Goal: Task Accomplishment & Management: Use online tool/utility

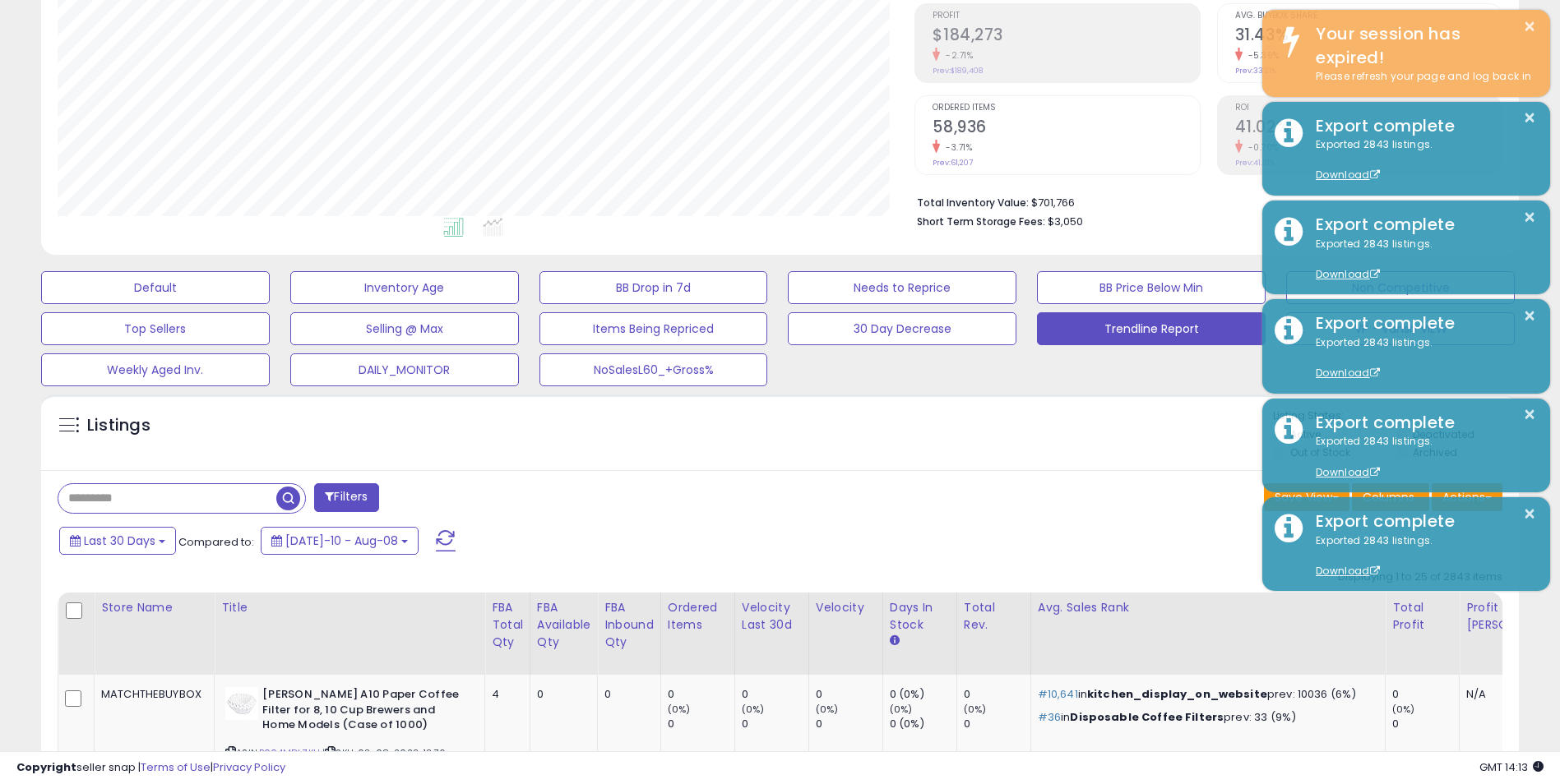
scroll to position [337, 857]
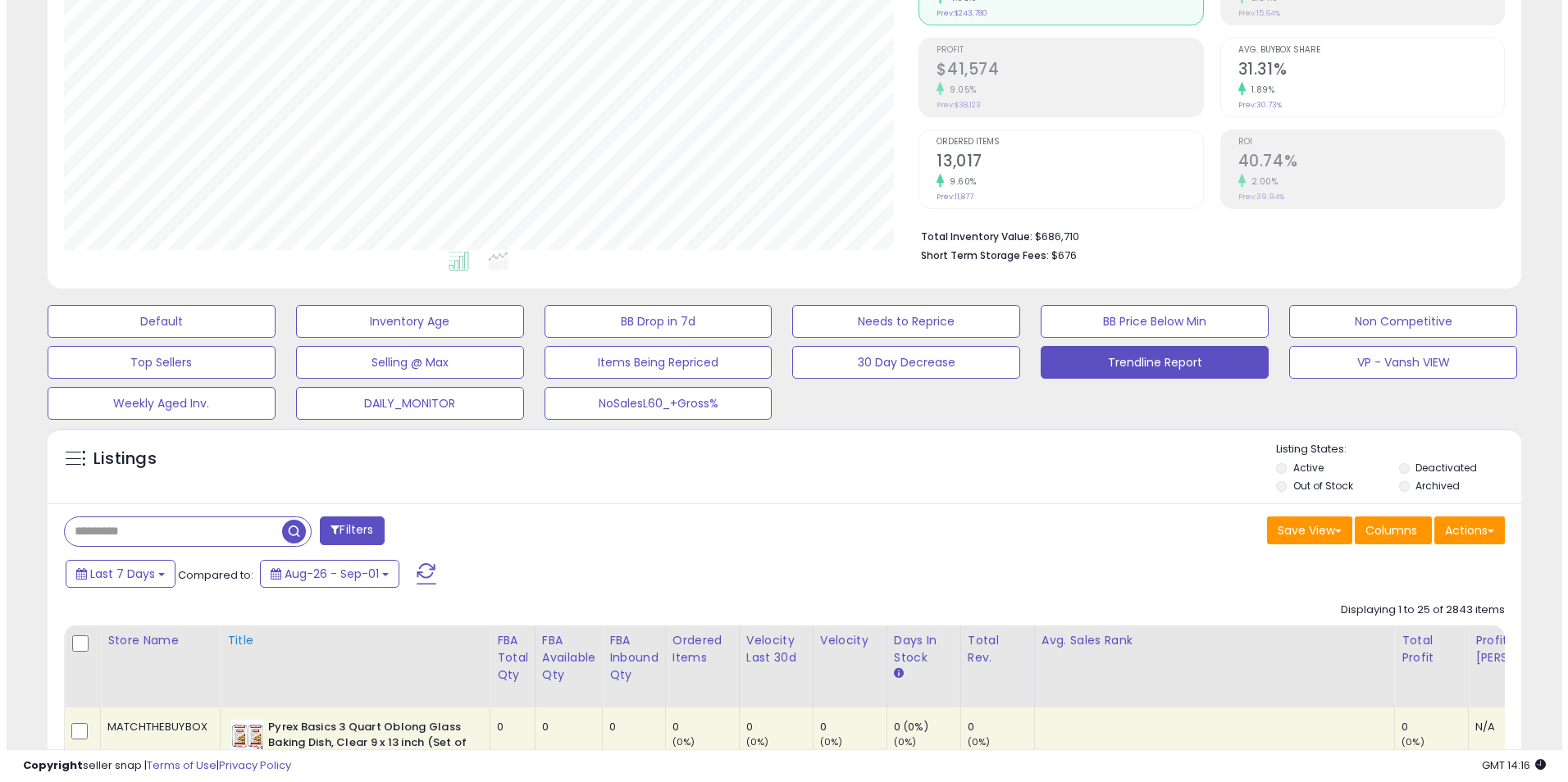
scroll to position [246, 0]
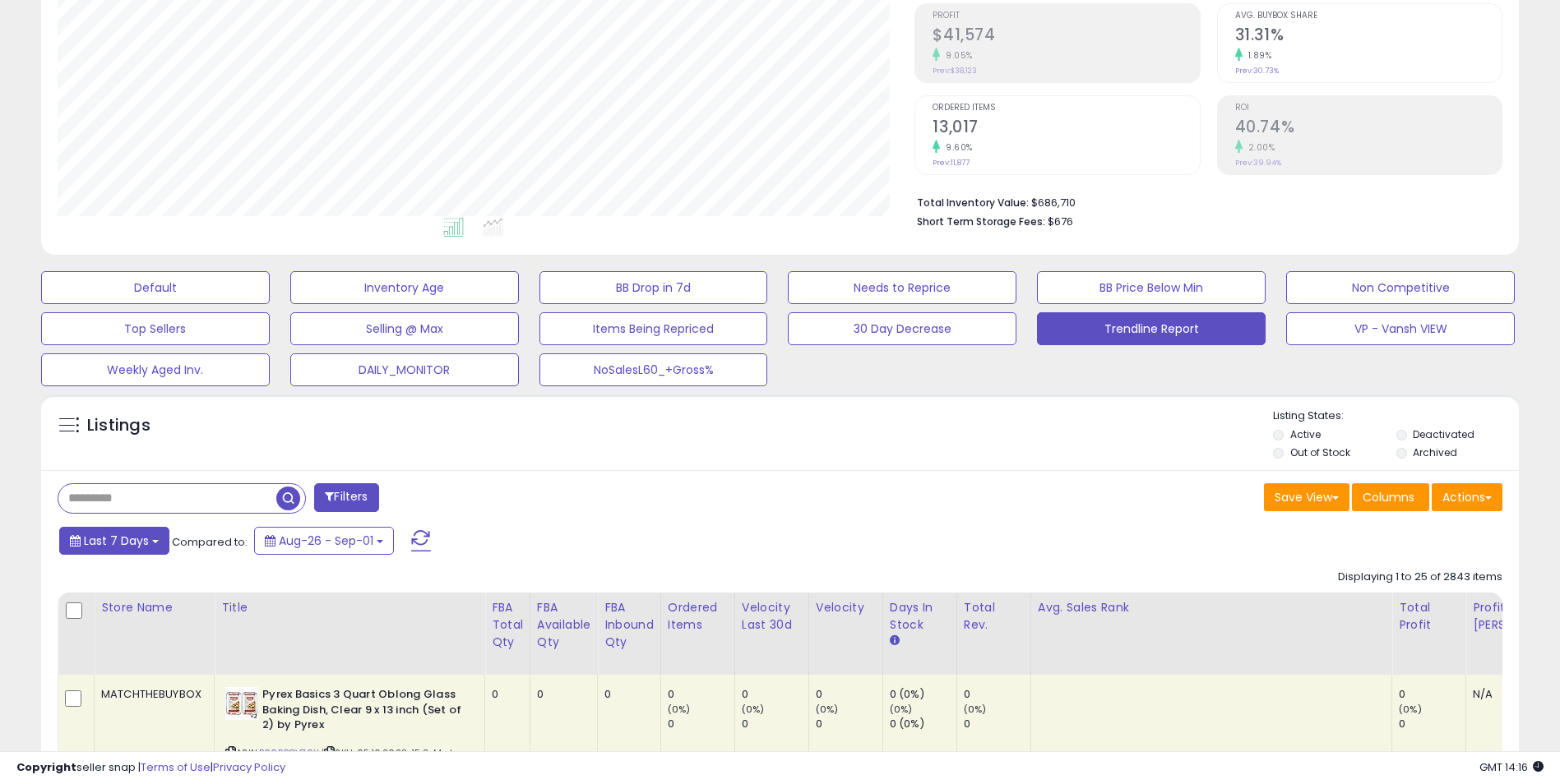
click at [130, 541] on span "Last 7 Days" at bounding box center [116, 541] width 65 height 16
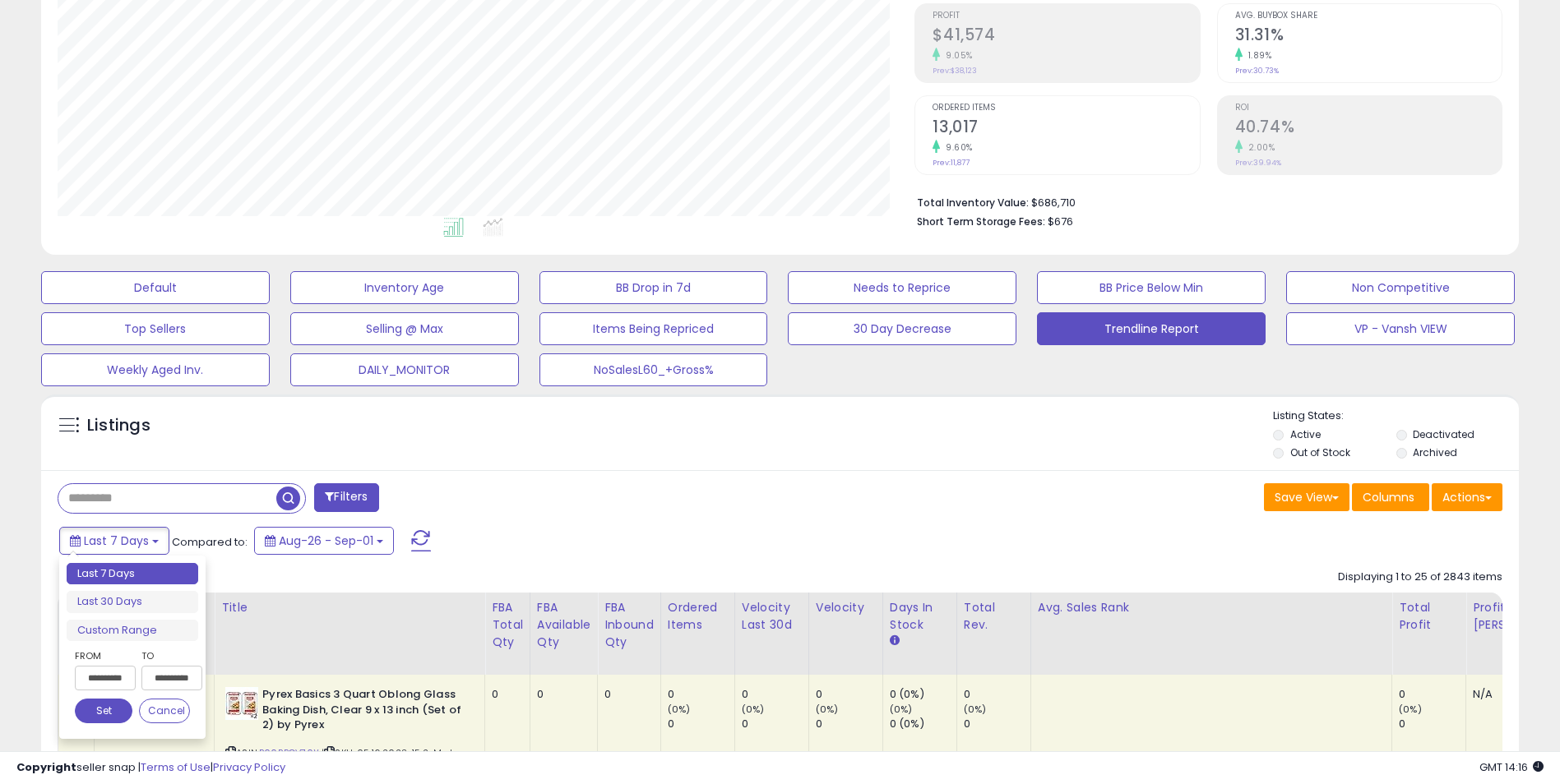
click at [106, 708] on button "Set" at bounding box center [104, 711] width 58 height 25
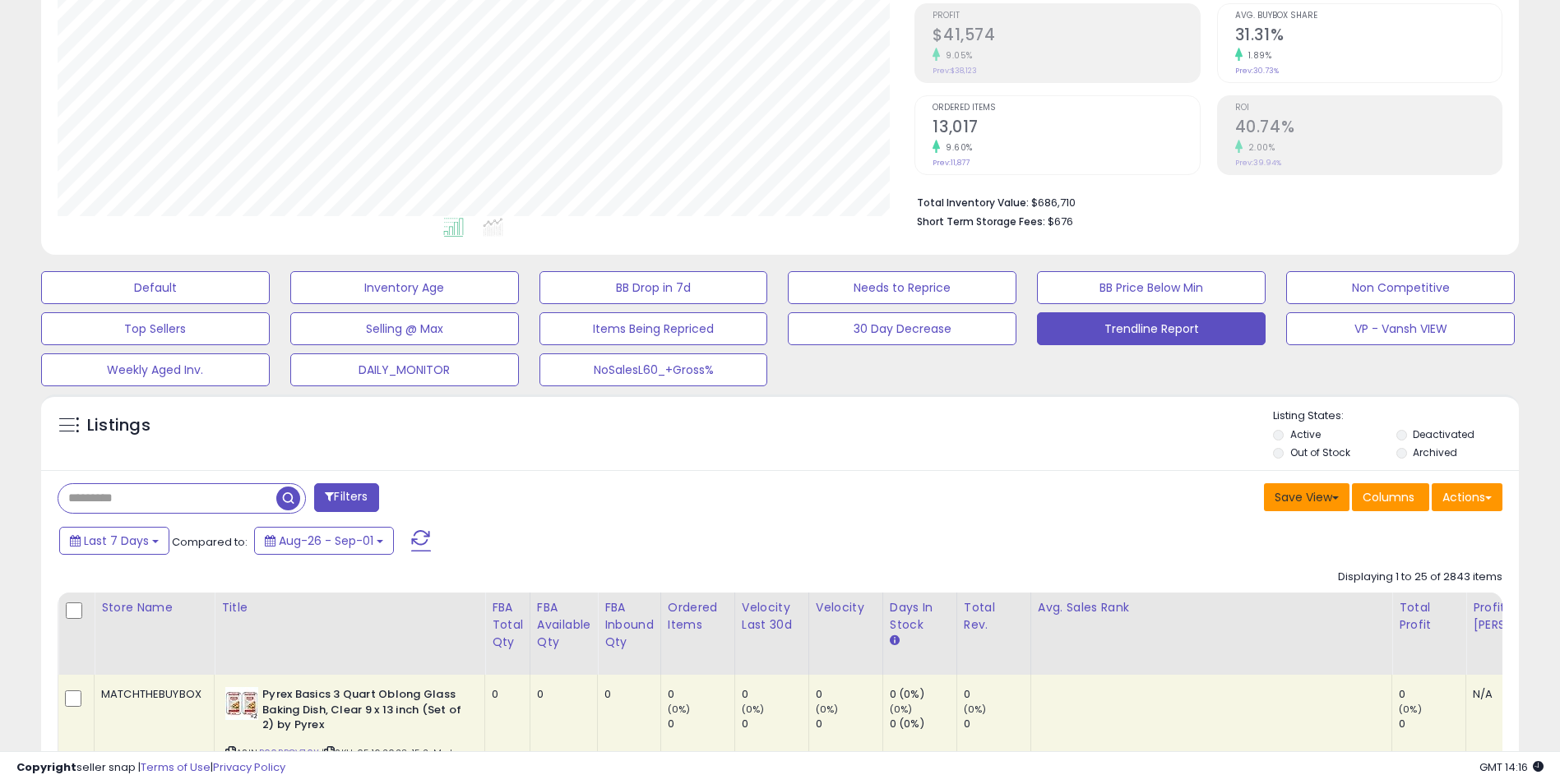
click at [1319, 497] on button "Save View" at bounding box center [1307, 497] width 86 height 28
click at [589, 500] on div "Filters" at bounding box center [414, 500] width 736 height 33
click at [1496, 499] on button "Actions" at bounding box center [1467, 497] width 70 height 28
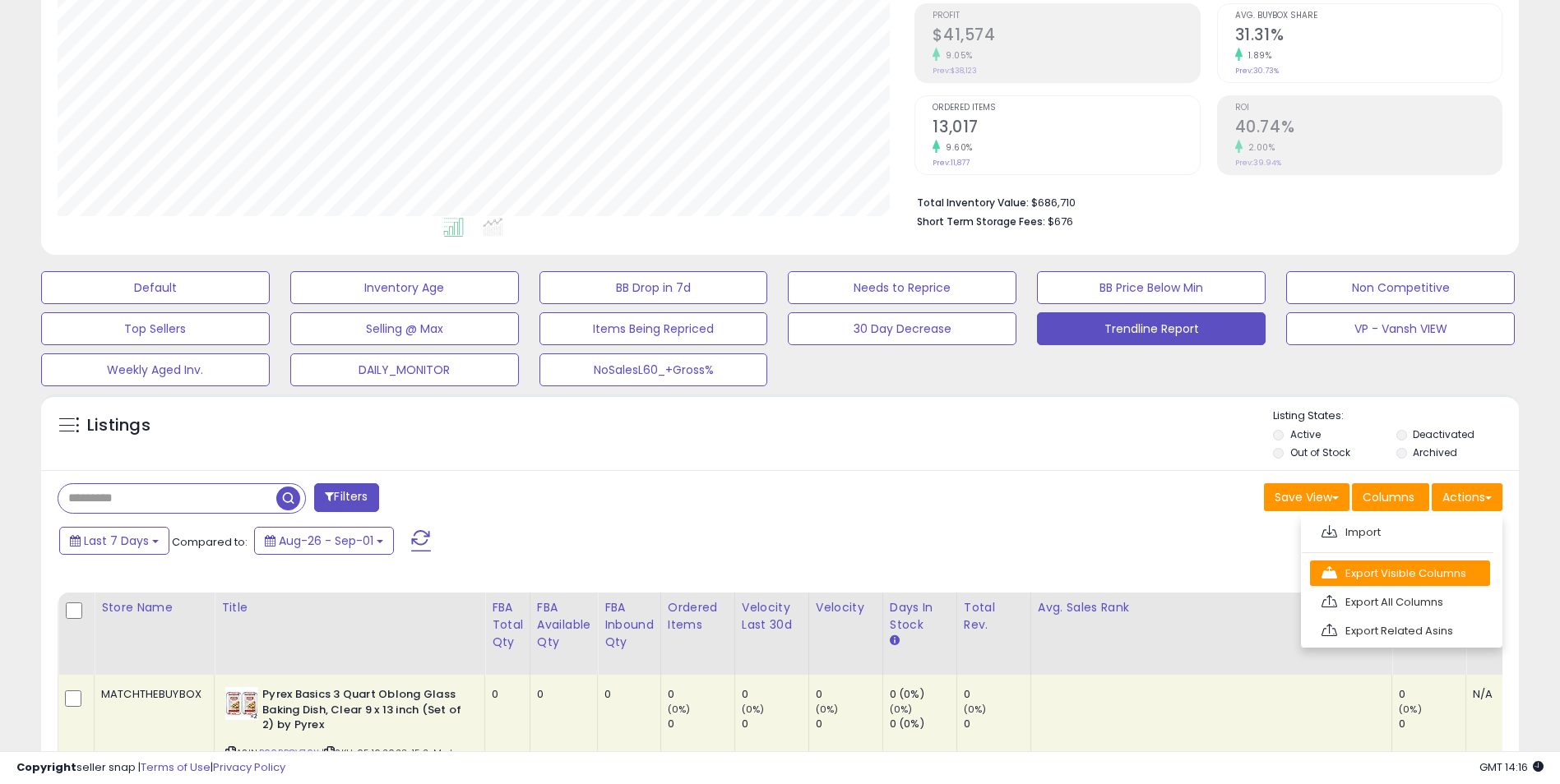
click at [1396, 574] on link "Export Visible Columns" at bounding box center [1399, 573] width 180 height 26
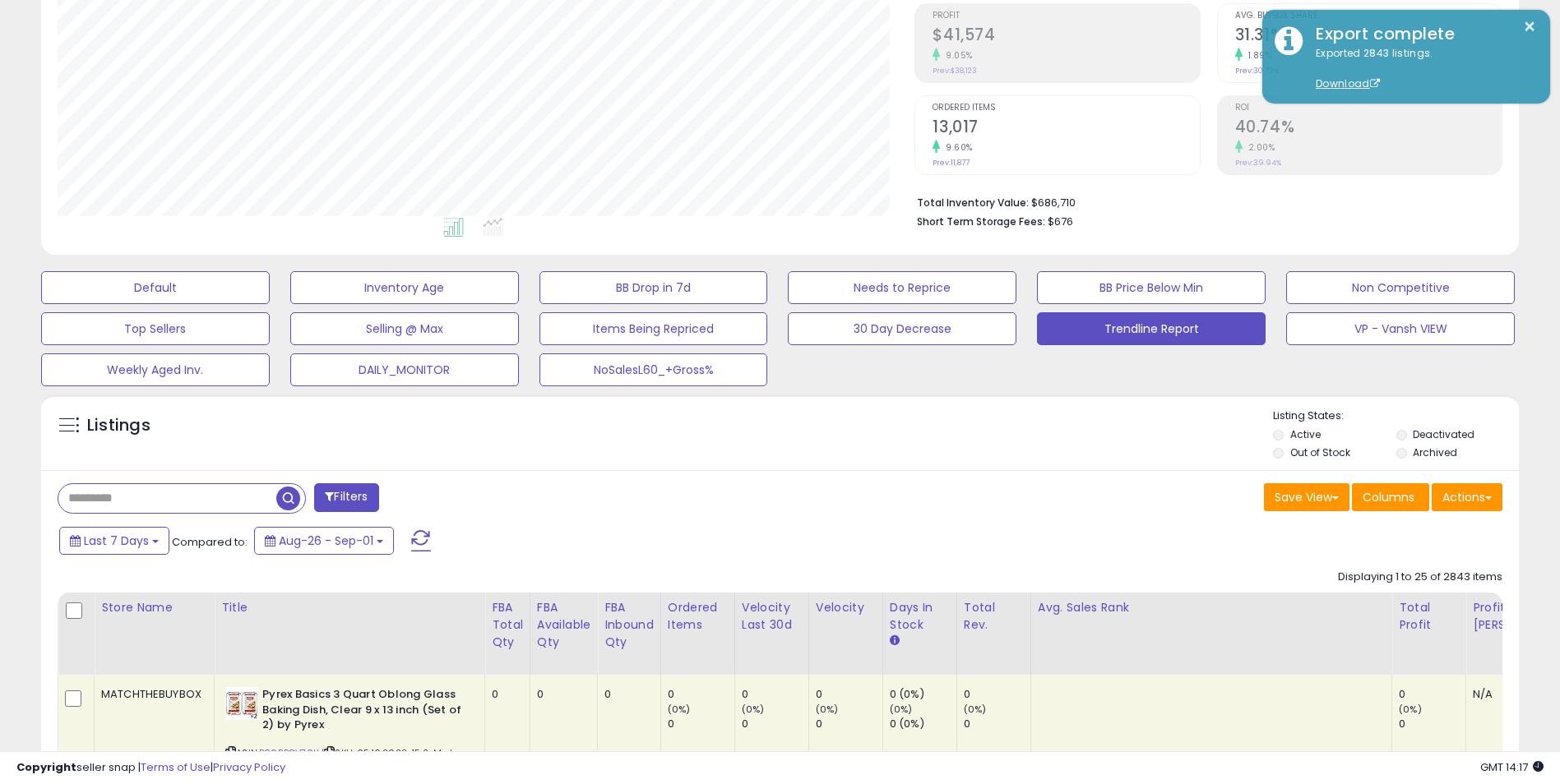
click at [879, 485] on div "Save View Save As New View Update Current View Columns Actions Import Export Vi…" at bounding box center [1148, 500] width 736 height 32
click at [147, 546] on button "Last 7 Days" at bounding box center [114, 541] width 110 height 28
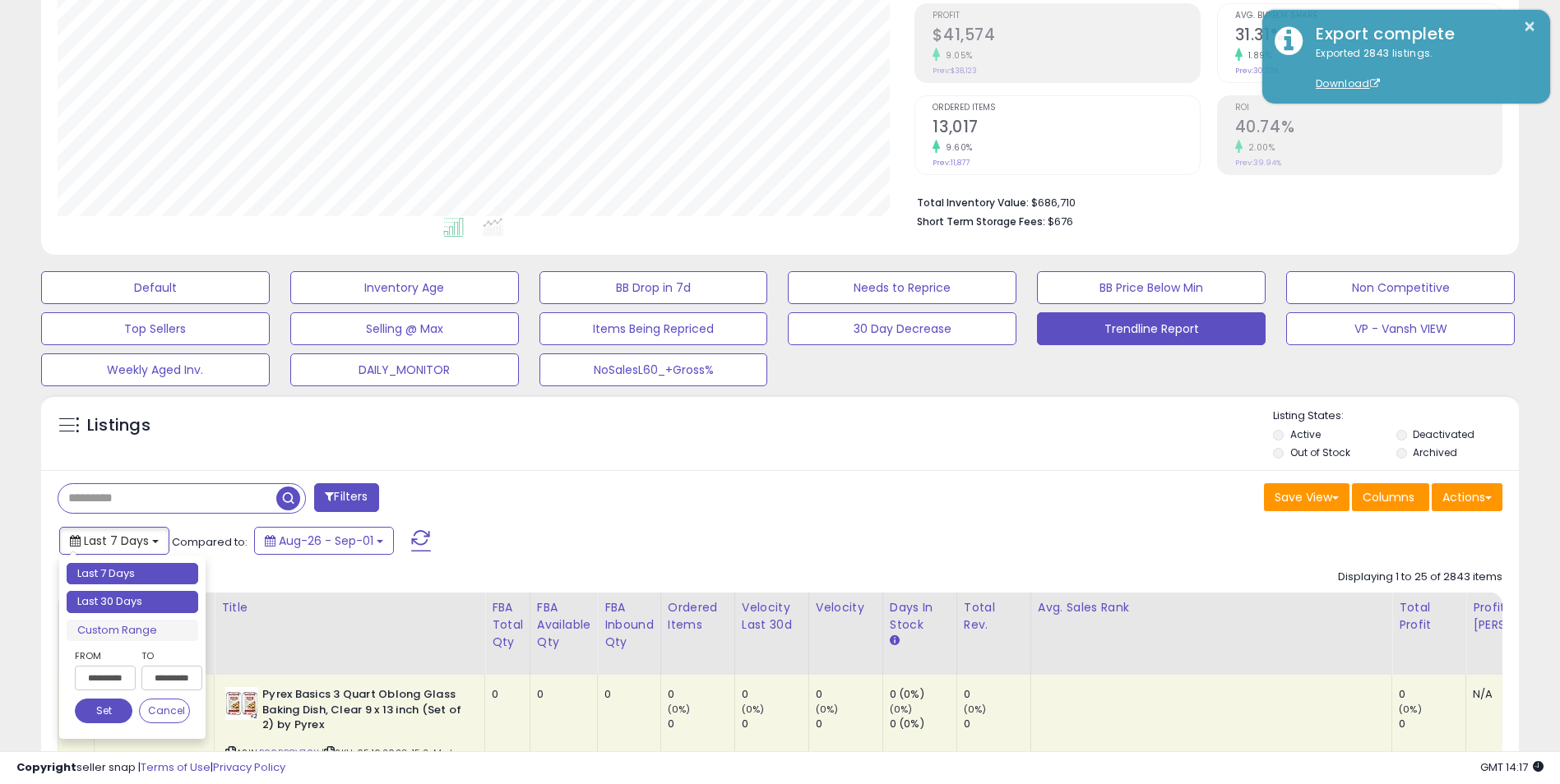
type input "**********"
click at [130, 601] on li "Last 30 Days" at bounding box center [132, 602] width 131 height 22
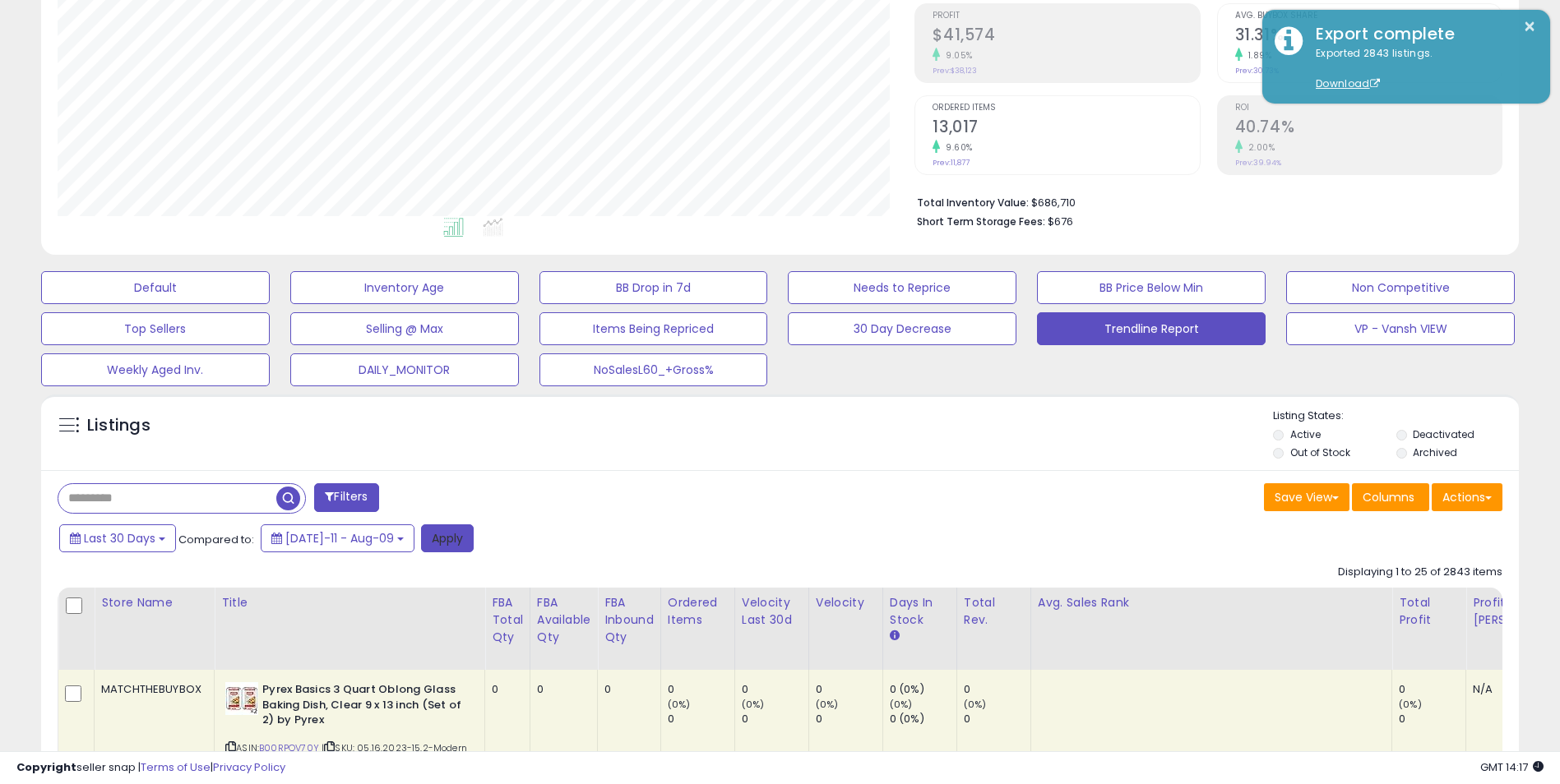
click at [436, 538] on button "Apply" at bounding box center [447, 538] width 52 height 28
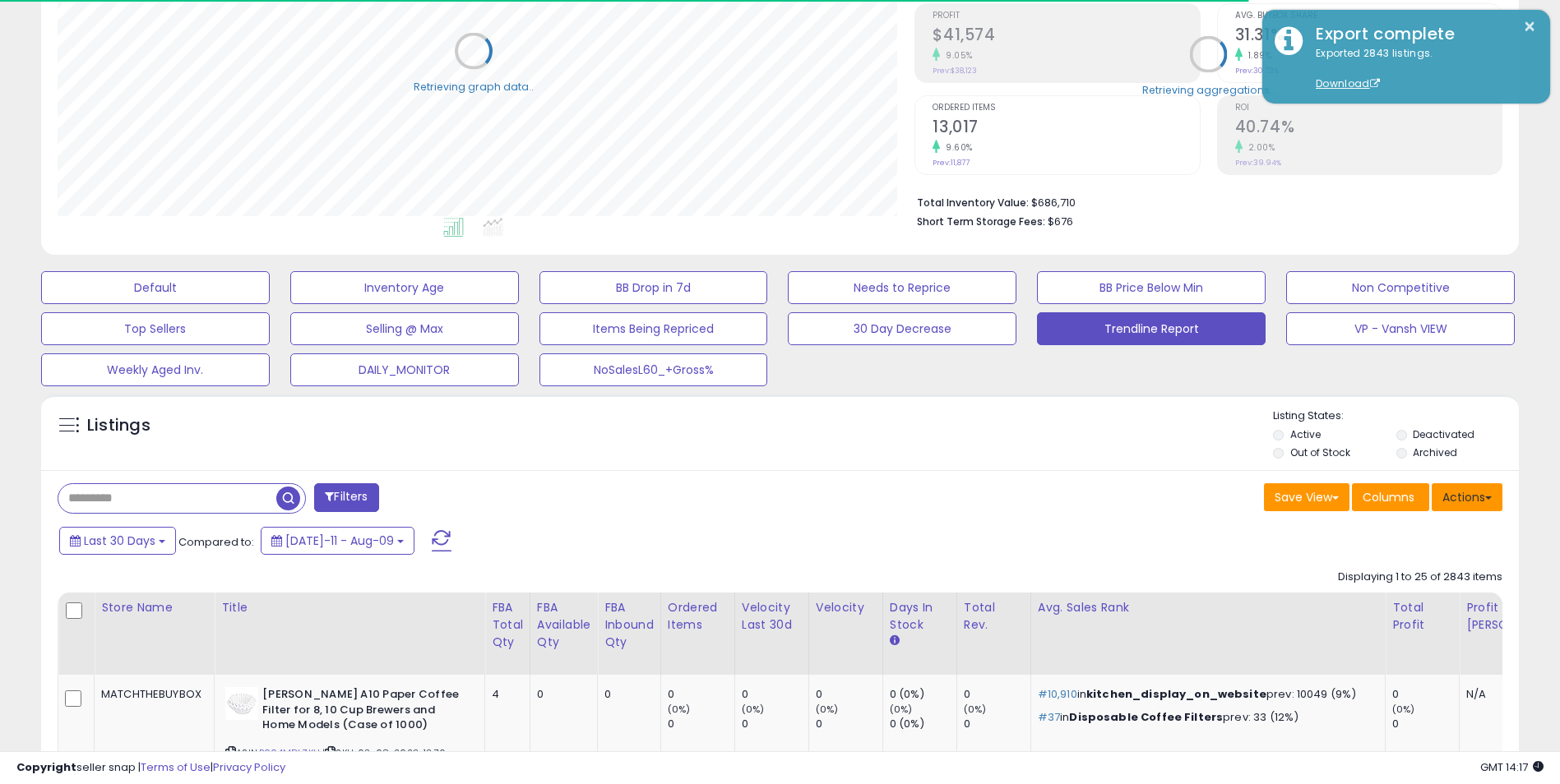
scroll to position [821933, 821705]
click at [1488, 497] on span at bounding box center [1489, 498] width 7 height 3
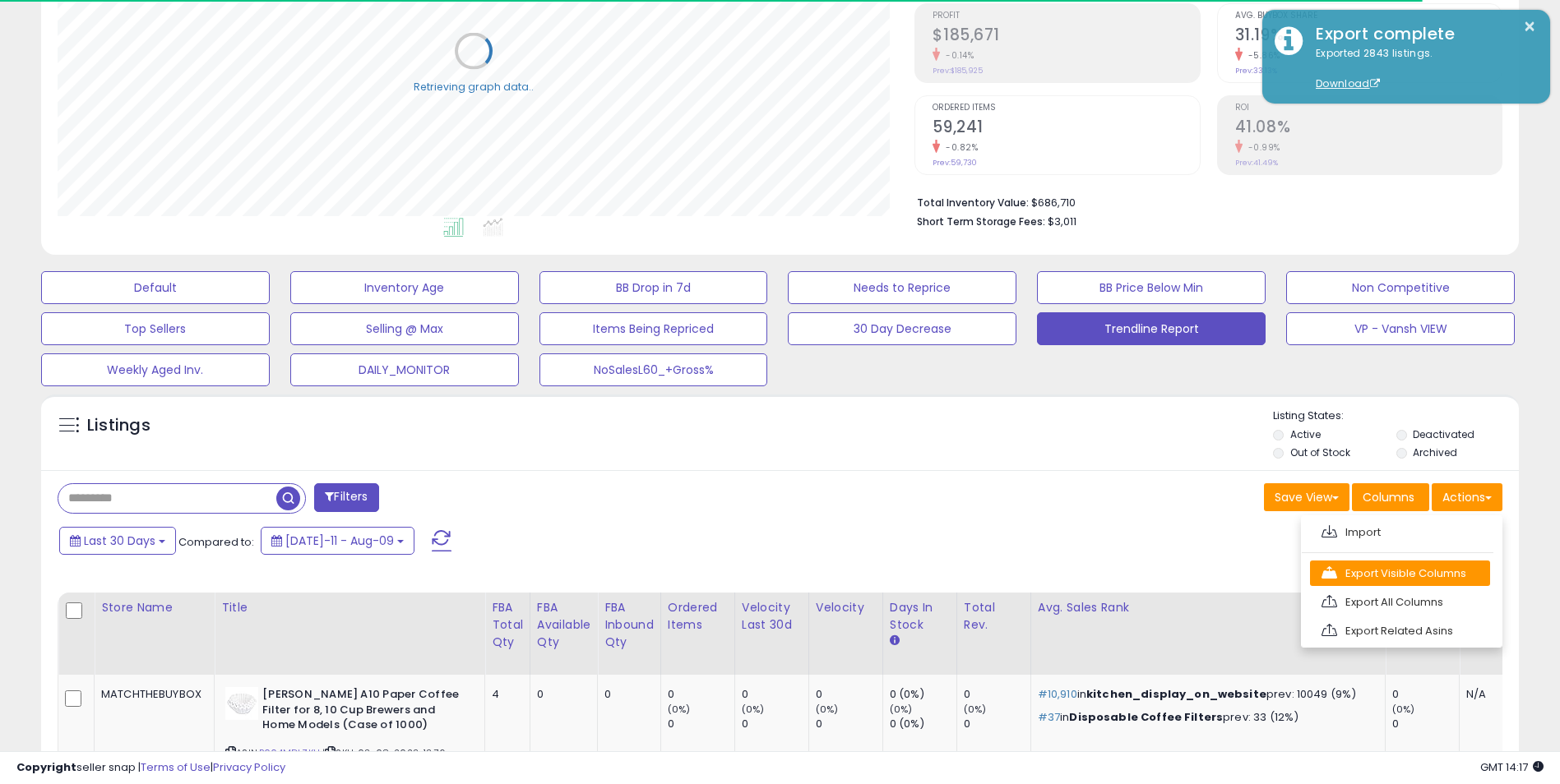
click at [1408, 571] on link "Export Visible Columns" at bounding box center [1399, 573] width 180 height 26
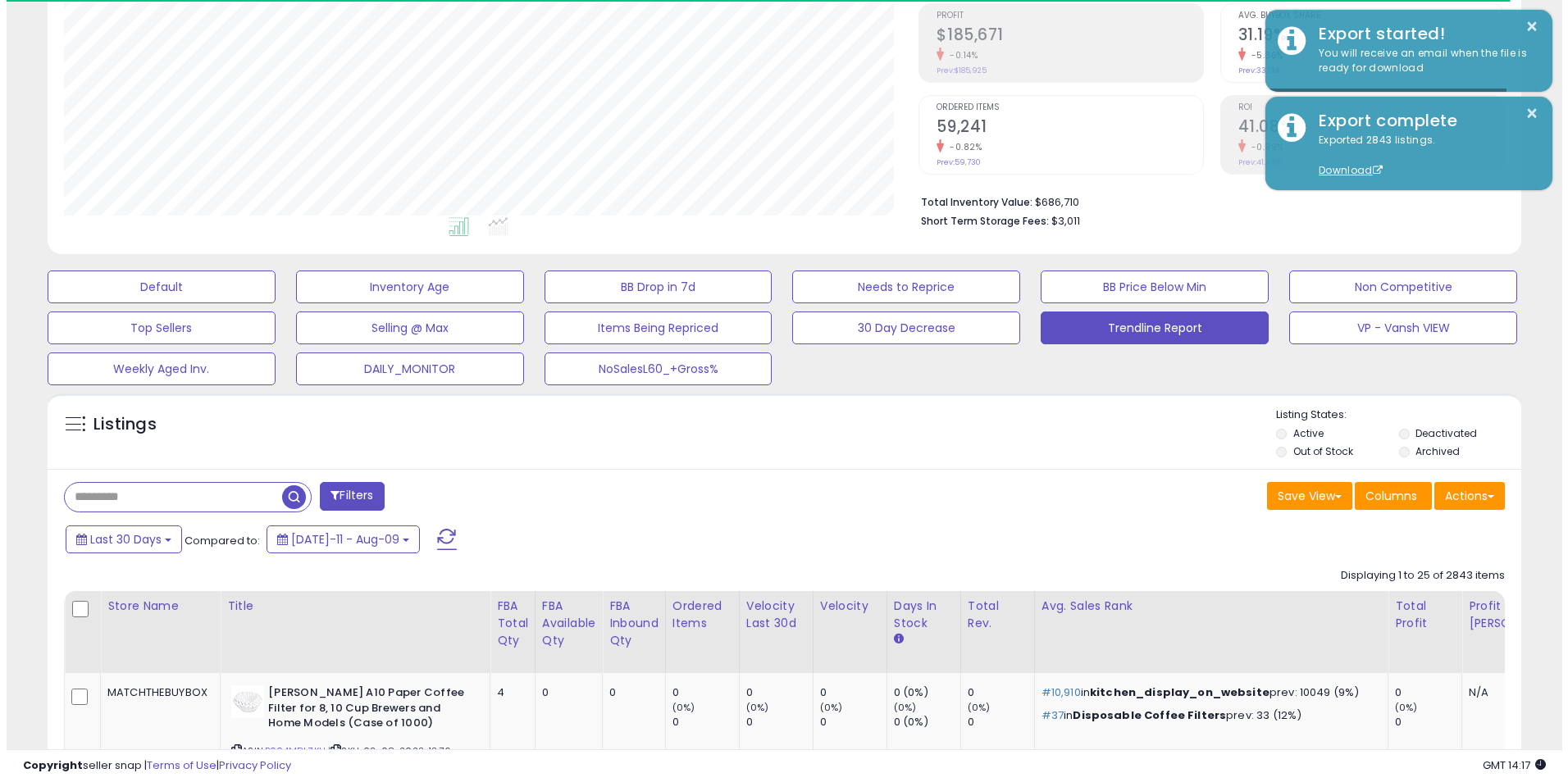
scroll to position [336, 855]
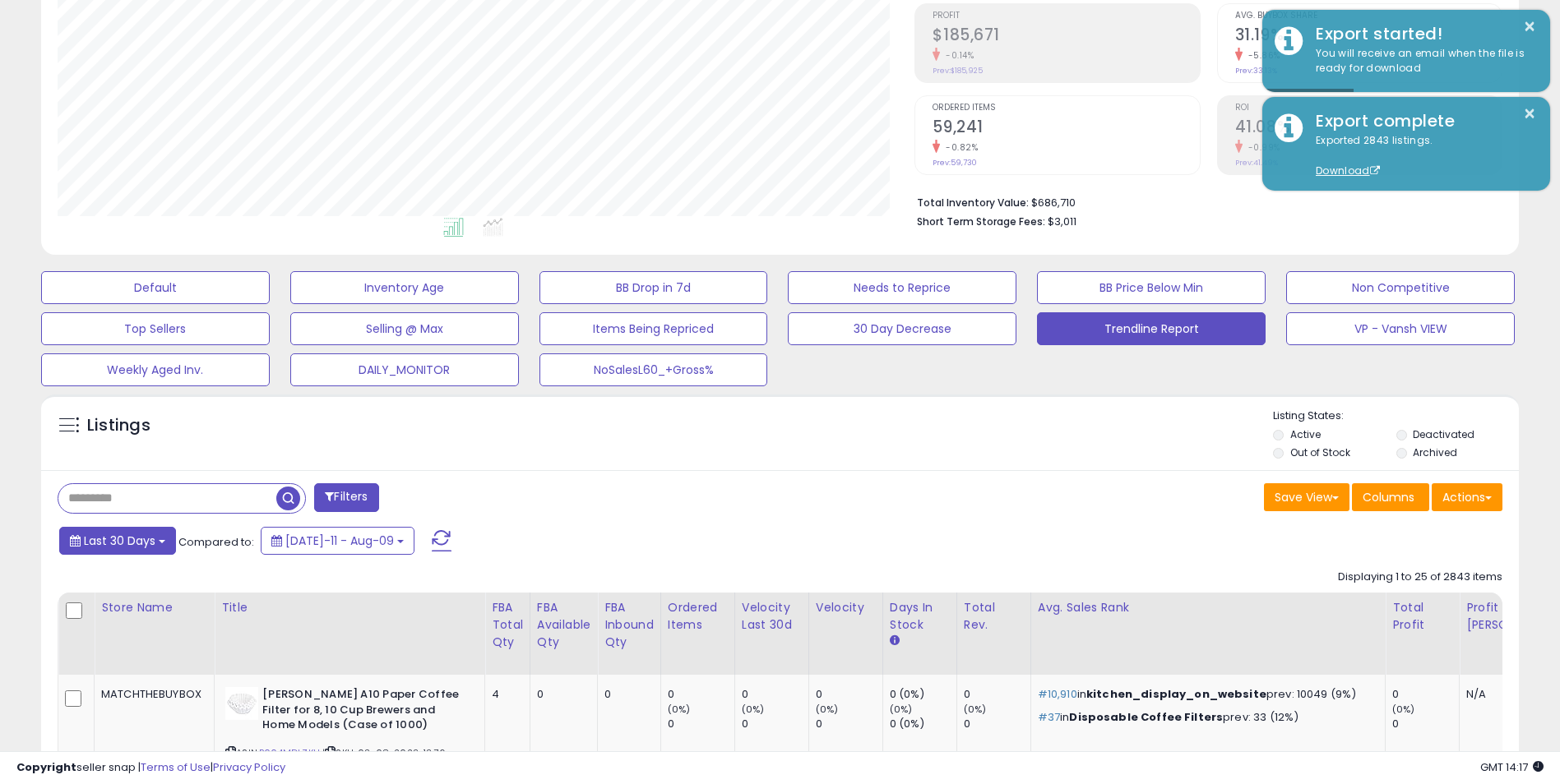
click at [164, 546] on button "Last 30 Days" at bounding box center [117, 541] width 117 height 28
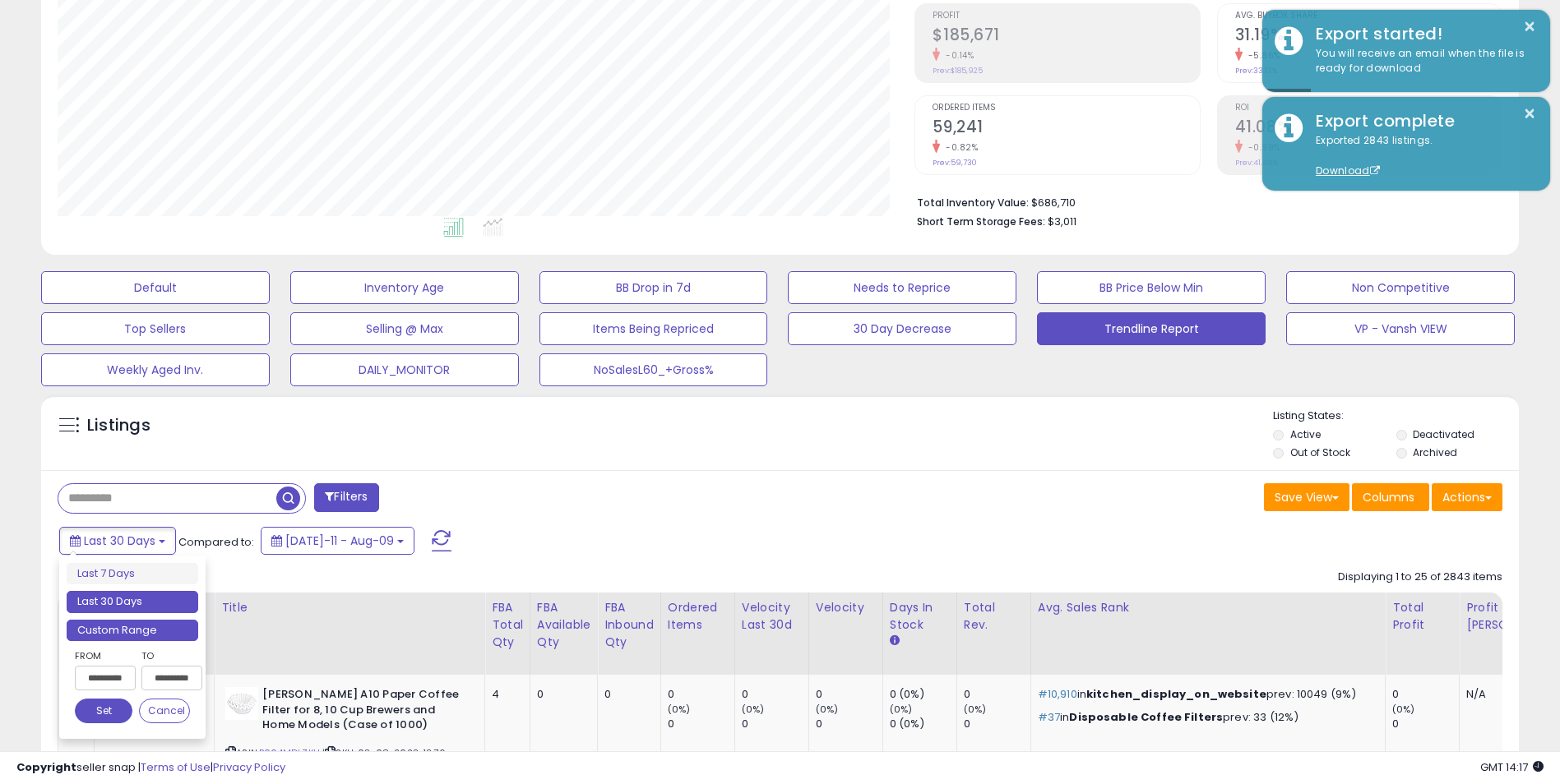
click at [134, 636] on li "Custom Range" at bounding box center [132, 630] width 131 height 22
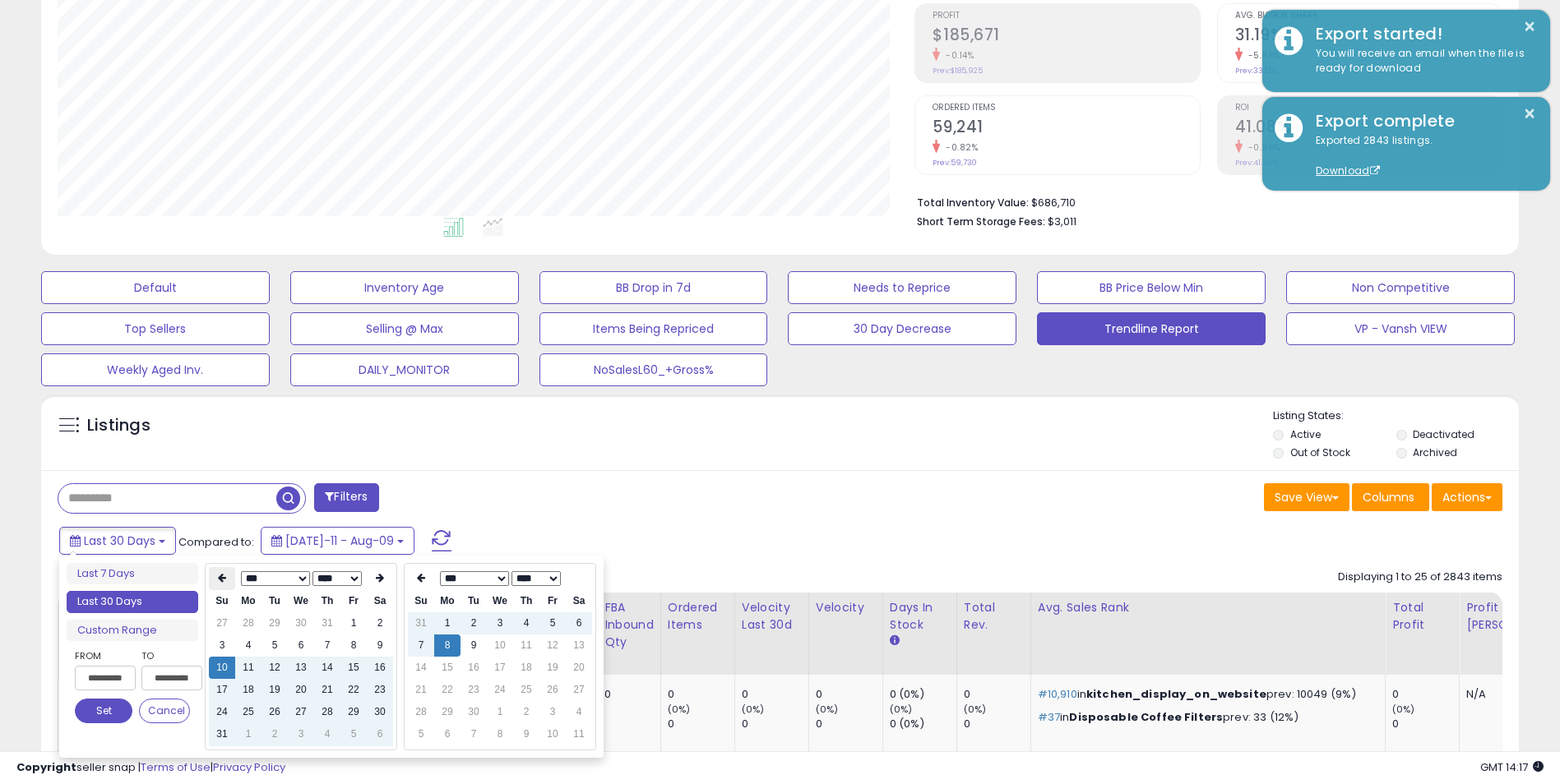
click at [218, 580] on icon at bounding box center [221, 578] width 9 height 10
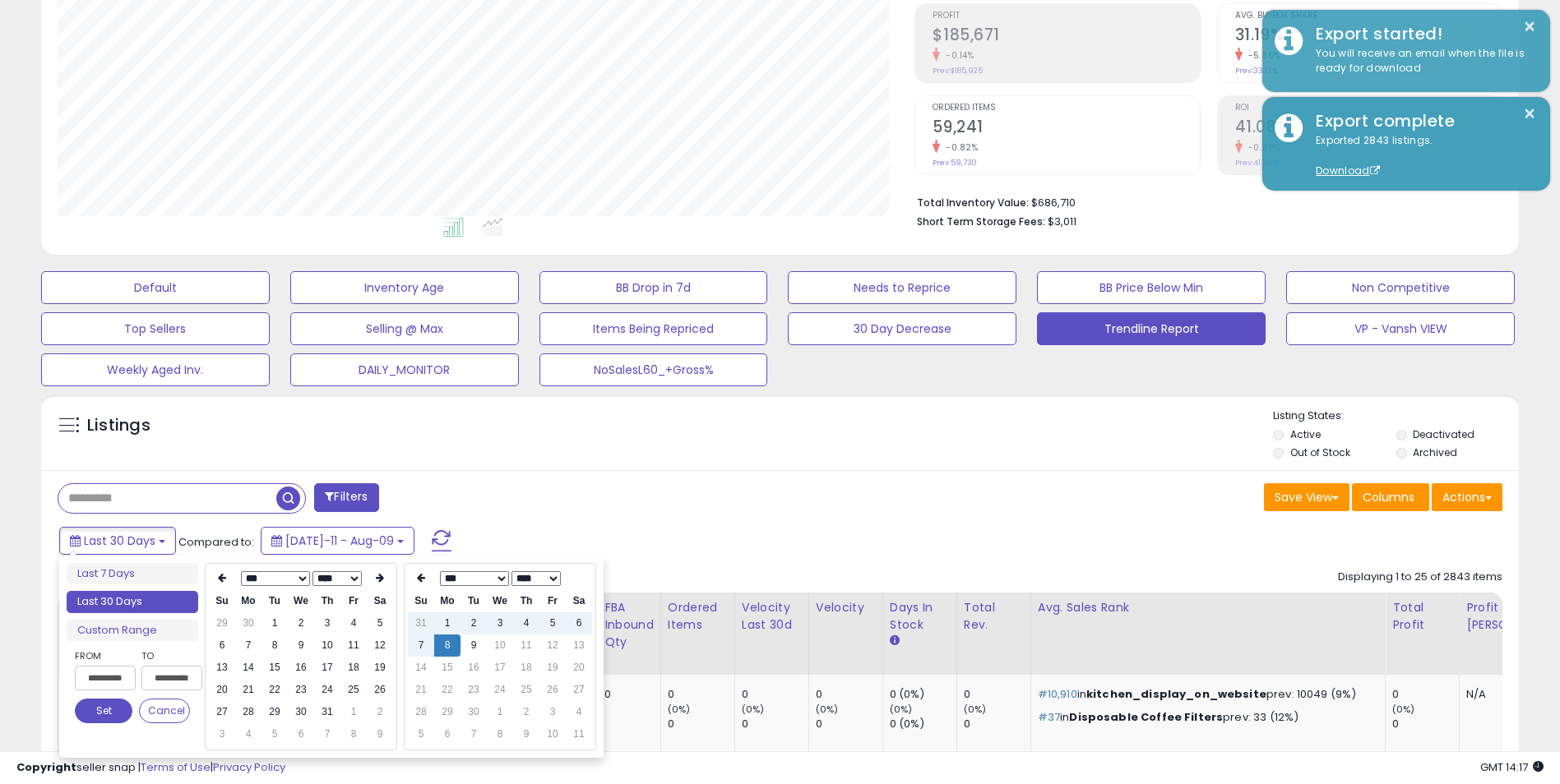
click at [218, 580] on icon at bounding box center [221, 578] width 9 height 10
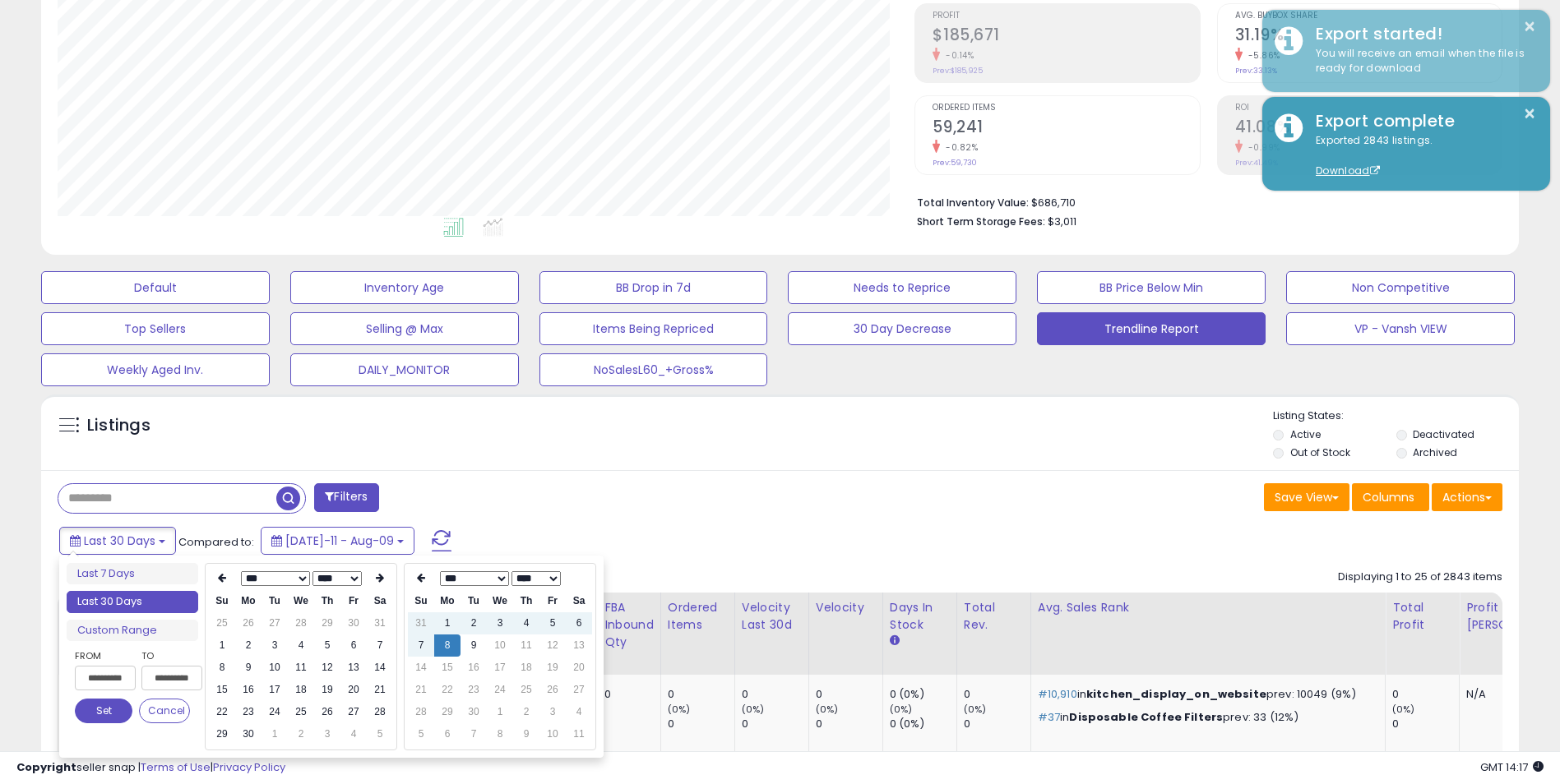
click at [218, 580] on icon at bounding box center [221, 578] width 9 height 10
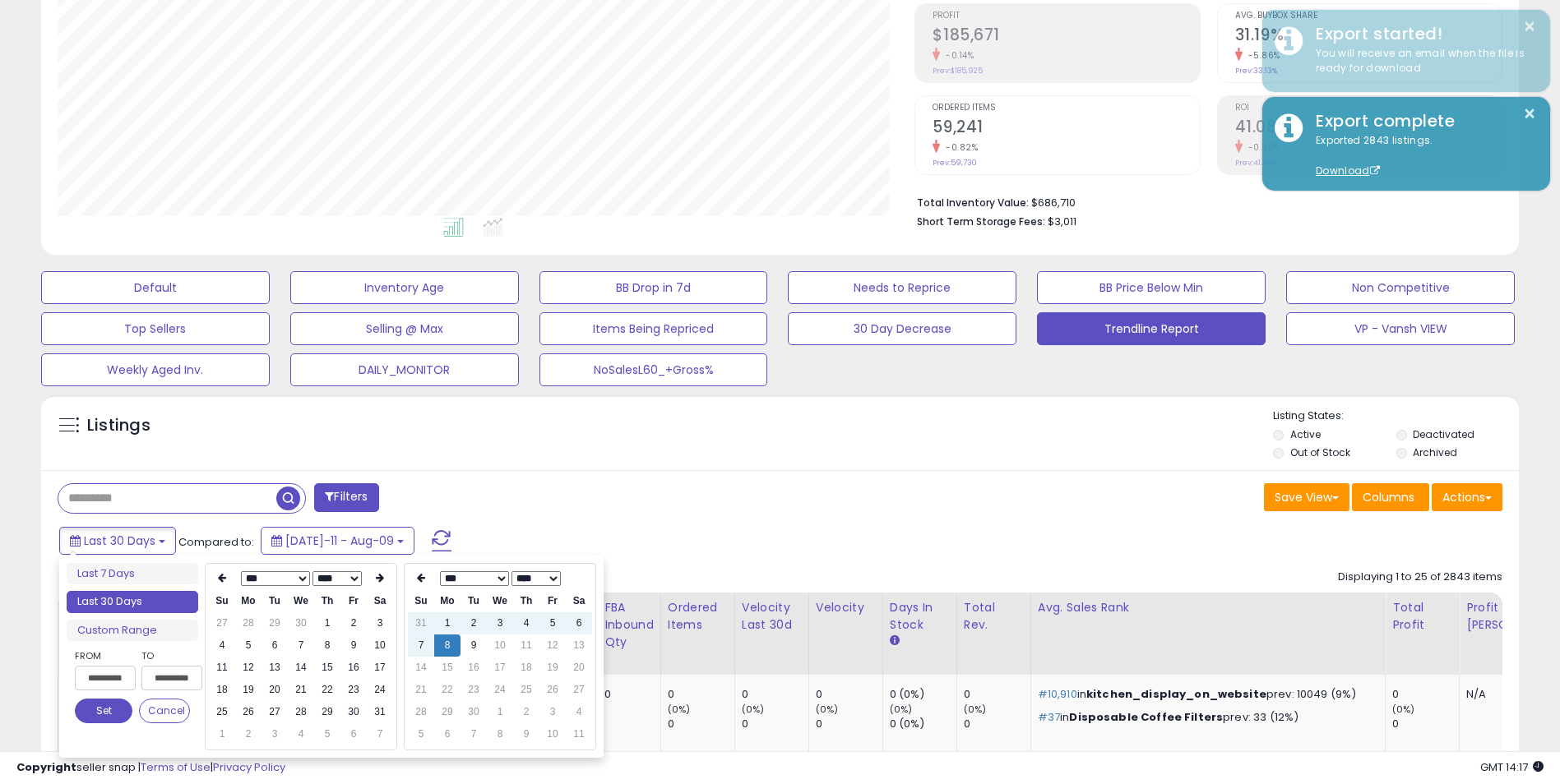
click at [218, 580] on icon at bounding box center [221, 578] width 9 height 10
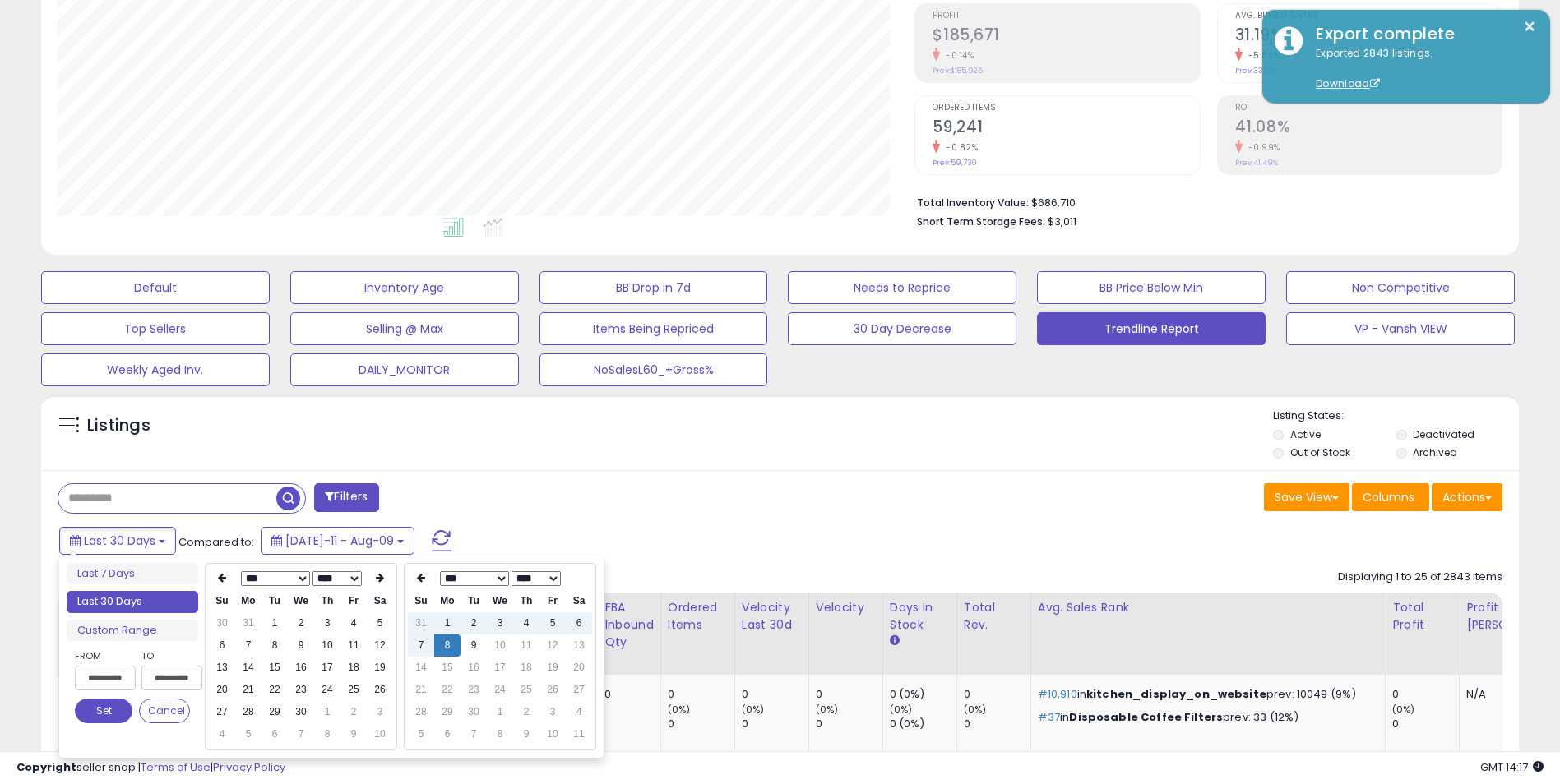
click at [218, 580] on icon at bounding box center [221, 578] width 9 height 10
click at [306, 622] on td "1" at bounding box center [301, 623] width 27 height 22
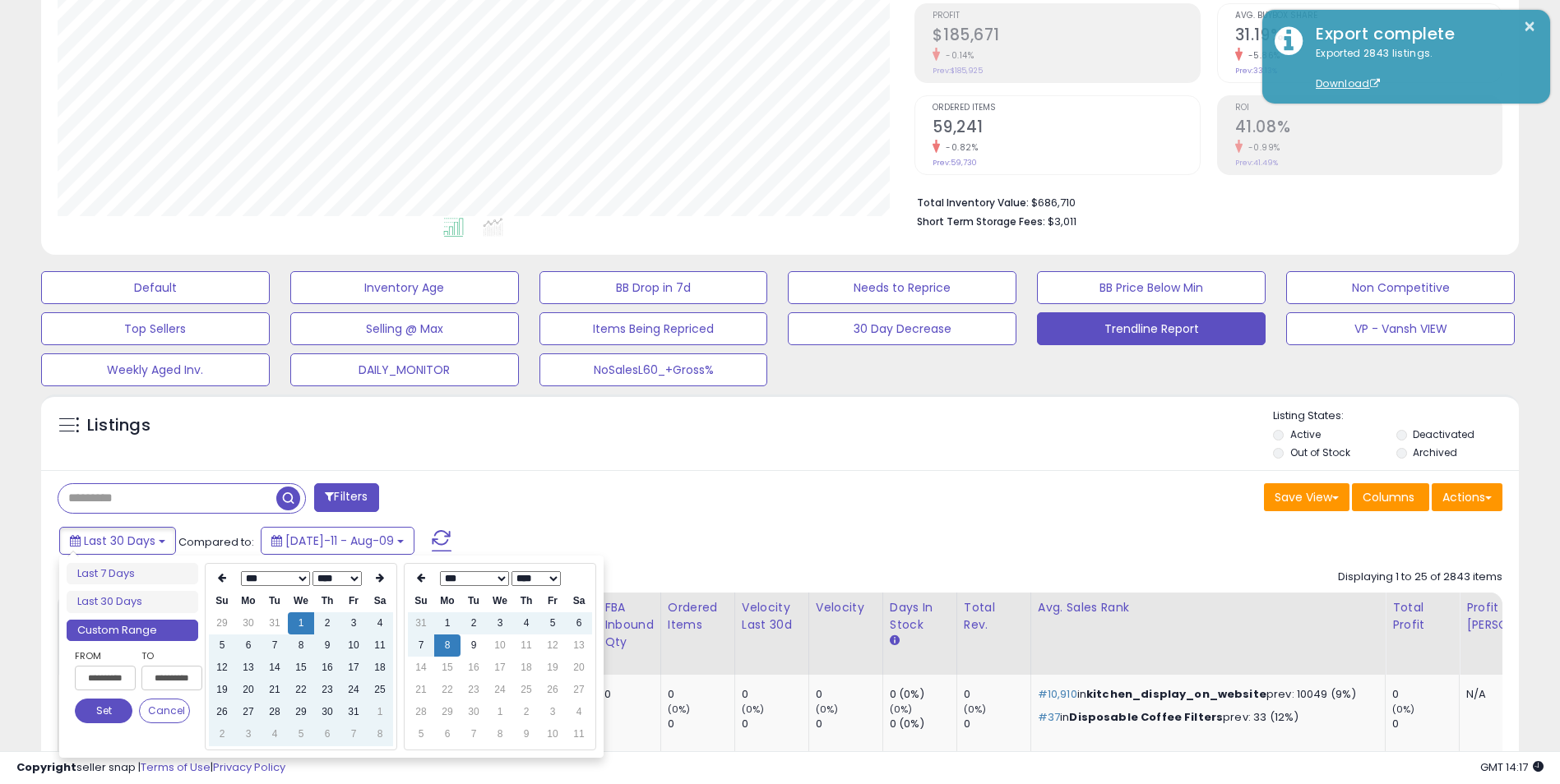
type input "**********"
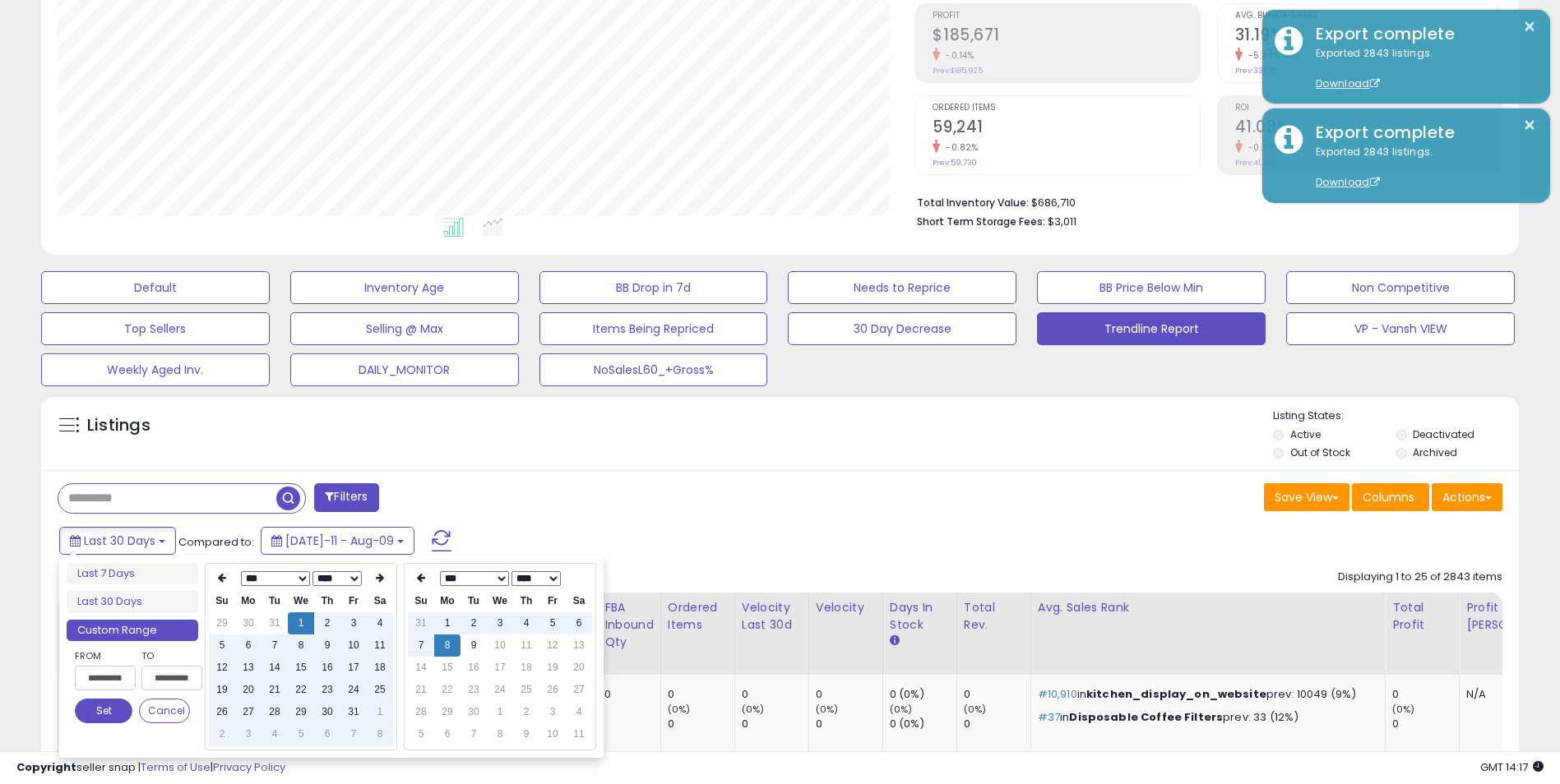
click at [106, 711] on button "Set" at bounding box center [104, 711] width 58 height 25
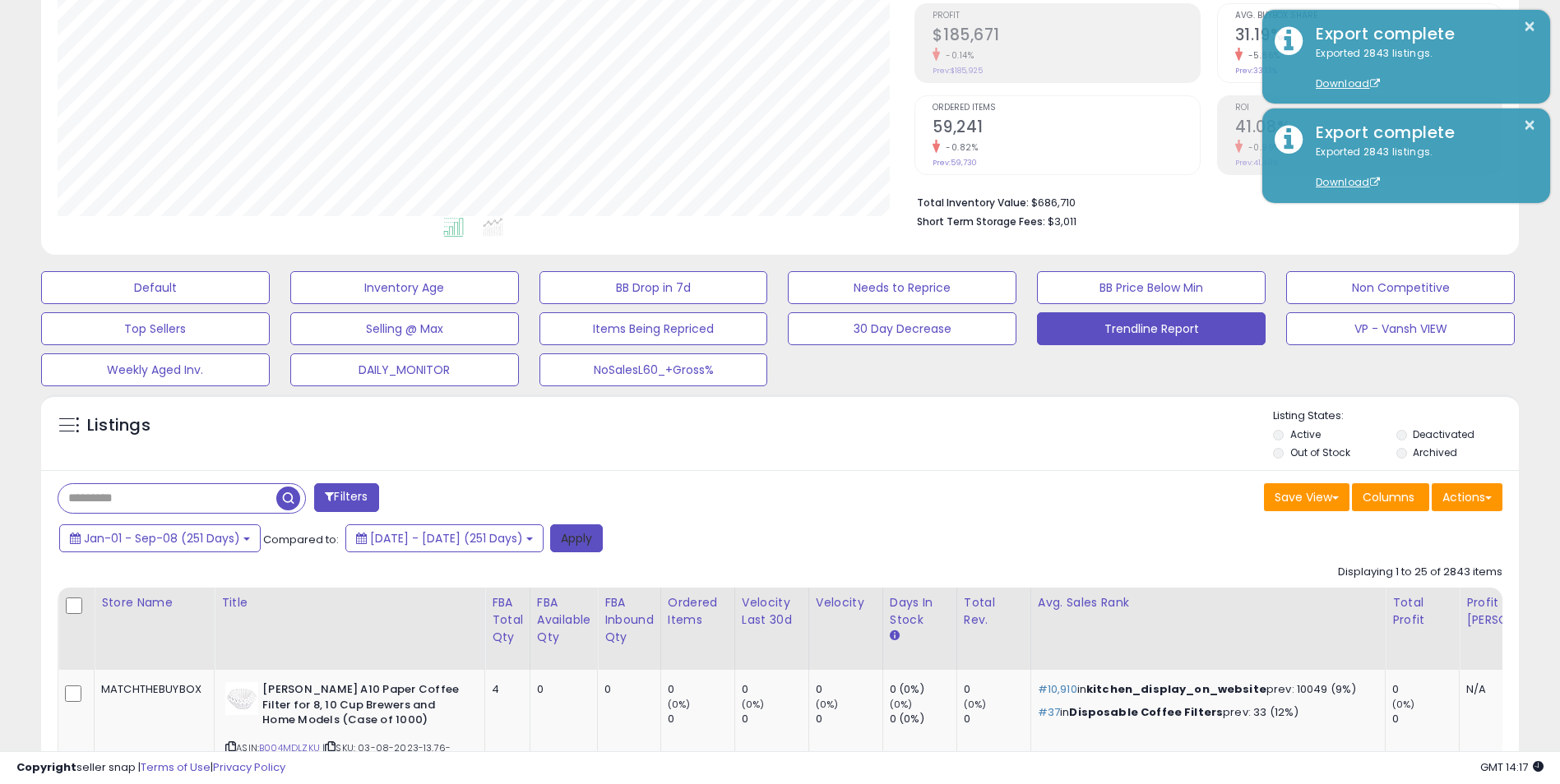
click at [603, 538] on button "Apply" at bounding box center [576, 538] width 52 height 28
